Goal: Task Accomplishment & Management: Use online tool/utility

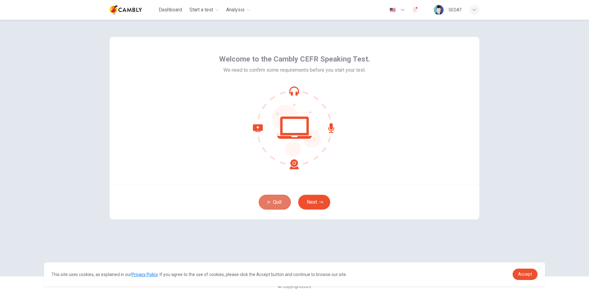
click at [276, 203] on button "Quit" at bounding box center [275, 202] width 32 height 15
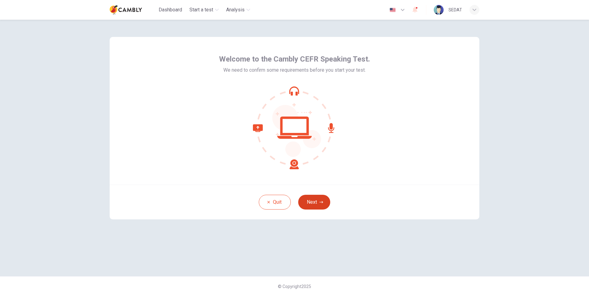
click at [316, 203] on button "Next" at bounding box center [314, 202] width 32 height 15
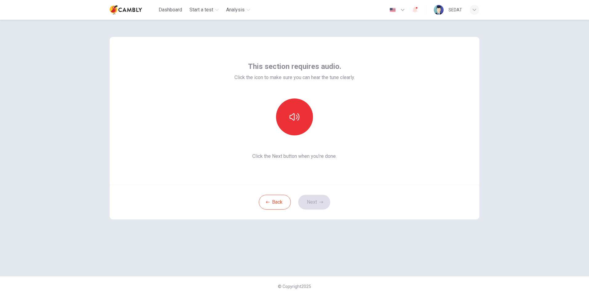
drag, startPoint x: 295, startPoint y: 108, endPoint x: 400, endPoint y: 156, distance: 115.5
click at [400, 156] on div "This section requires audio. Click the icon to make sure you can hear the tune …" at bounding box center [294, 111] width 369 height 148
click at [283, 115] on button "button" at bounding box center [294, 117] width 37 height 37
click at [315, 203] on button "Next" at bounding box center [314, 202] width 32 height 15
click at [293, 112] on icon "button" at bounding box center [294, 113] width 10 height 10
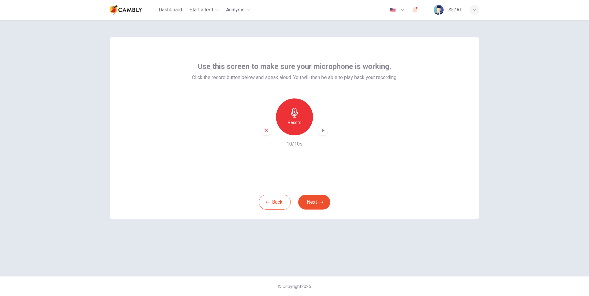
click at [316, 210] on div "Back Next" at bounding box center [294, 202] width 369 height 35
click at [314, 205] on button "Next" at bounding box center [314, 202] width 32 height 15
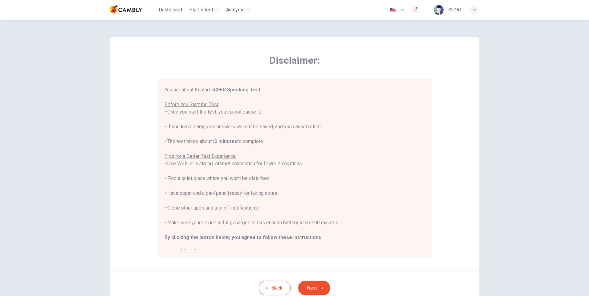
scroll to position [7, 0]
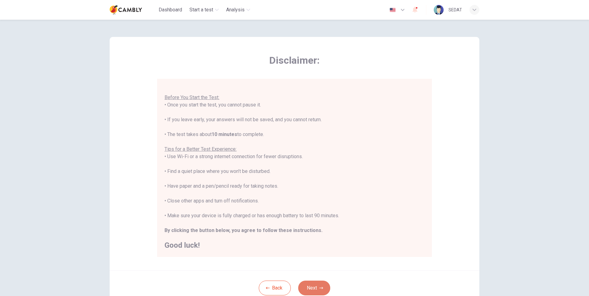
click at [308, 290] on button "Next" at bounding box center [314, 288] width 32 height 15
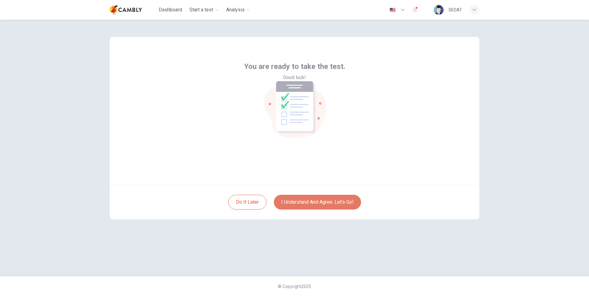
click at [306, 202] on button "I understand and agree. Let’s go!" at bounding box center [317, 202] width 87 height 15
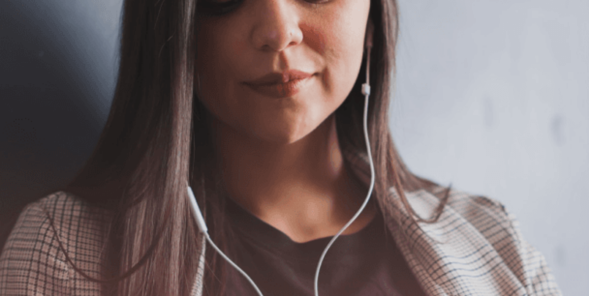
click at [18, 32] on button "Continue" at bounding box center [9, 43] width 18 height 23
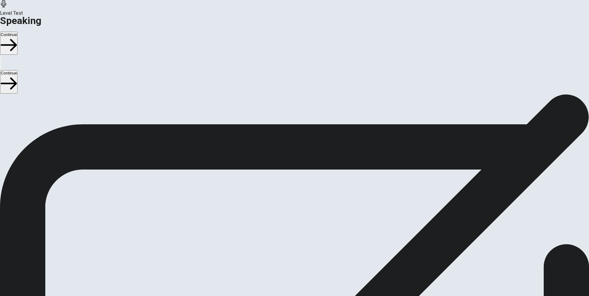
scroll to position [36, 0]
click at [305, 227] on span "Stop Recording" at bounding box center [295, 233] width 22 height 13
click at [293, 186] on icon "Play Audio" at bounding box center [291, 189] width 6 height 7
click at [18, 32] on button "Continue" at bounding box center [9, 43] width 18 height 23
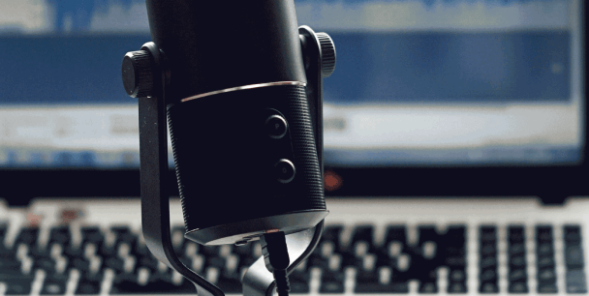
click at [18, 32] on button "Continue" at bounding box center [9, 43] width 18 height 23
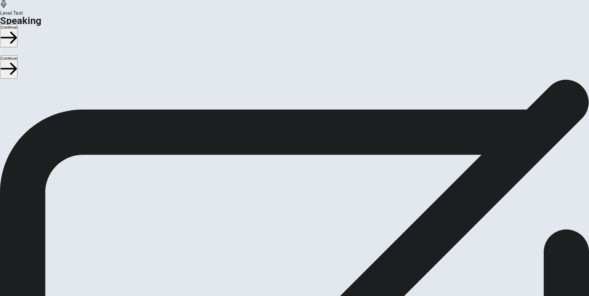
click at [18, 24] on button "Continue" at bounding box center [9, 35] width 18 height 23
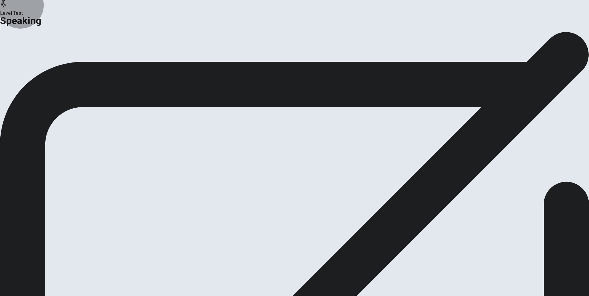
click at [49, 77] on button "Continue" at bounding box center [36, 73] width 25 height 8
